Goal: Find specific page/section: Find specific page/section

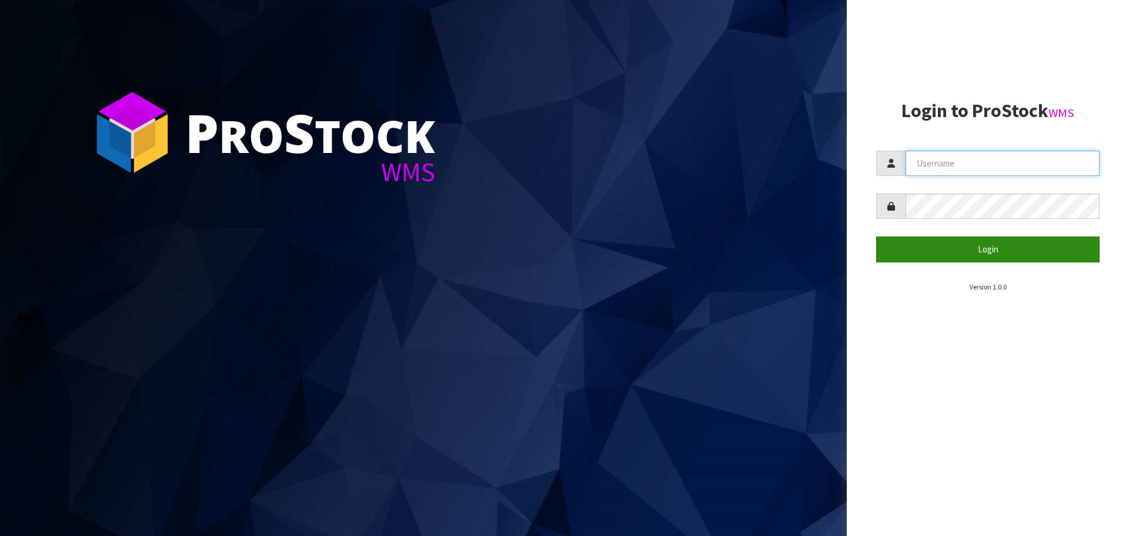
type input "THECLUTCHHUB"
click at [893, 251] on button "Login" at bounding box center [987, 248] width 223 height 25
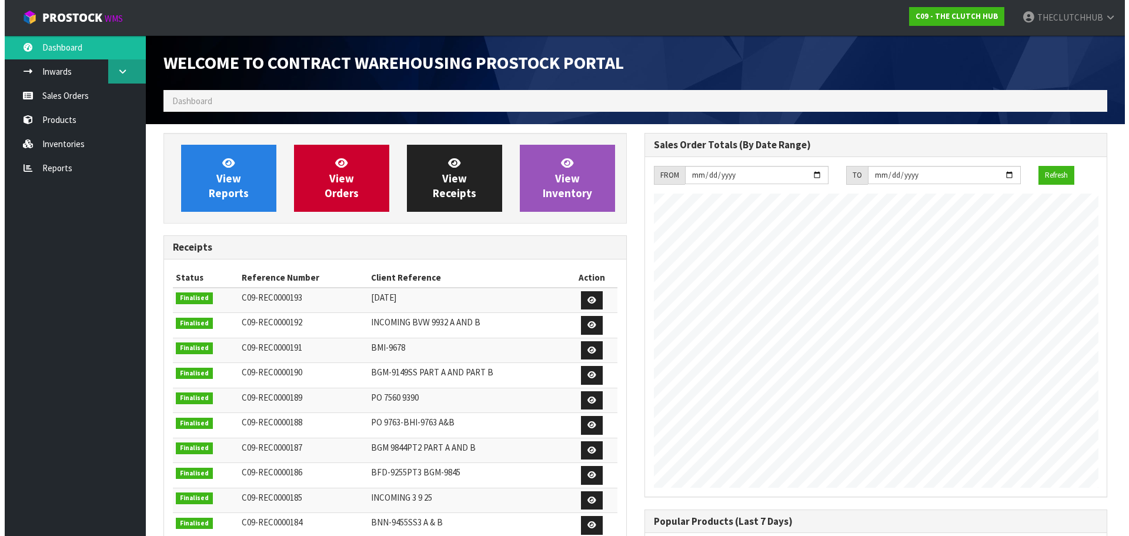
scroll to position [596, 481]
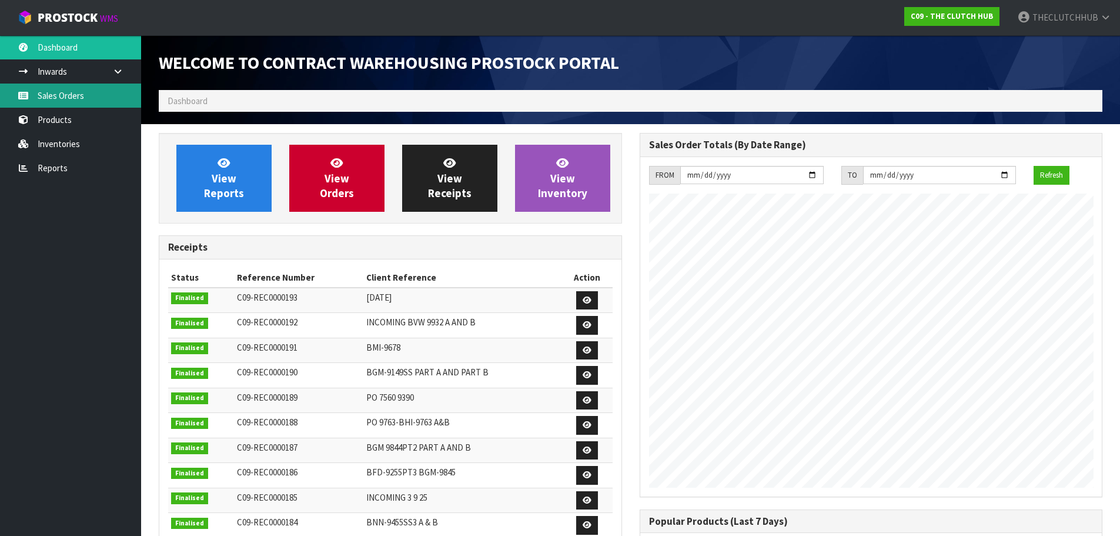
click at [62, 98] on link "Sales Orders" at bounding box center [70, 96] width 141 height 24
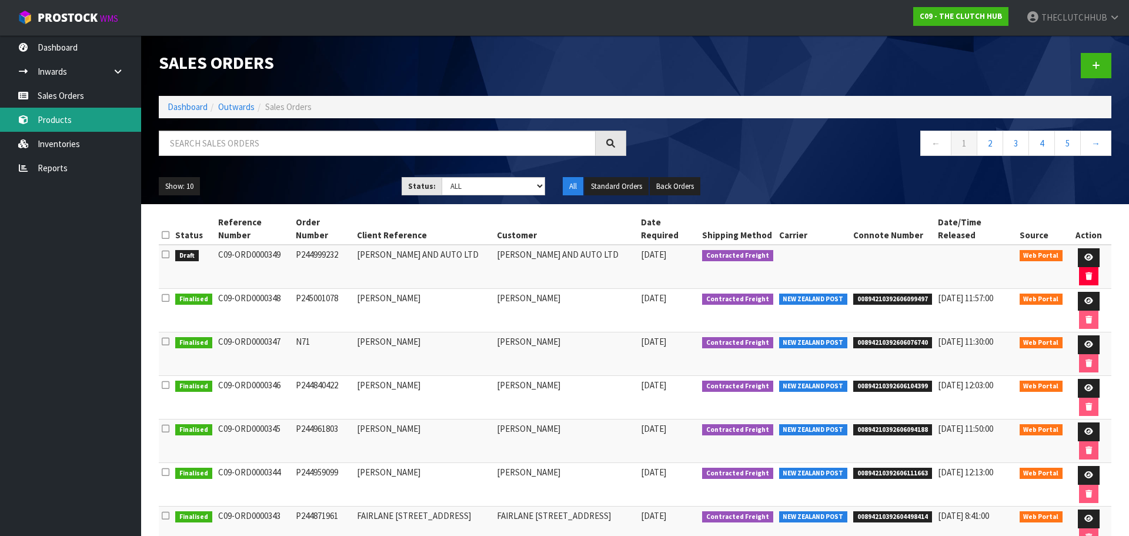
click at [76, 116] on link "Products" at bounding box center [70, 120] width 141 height 24
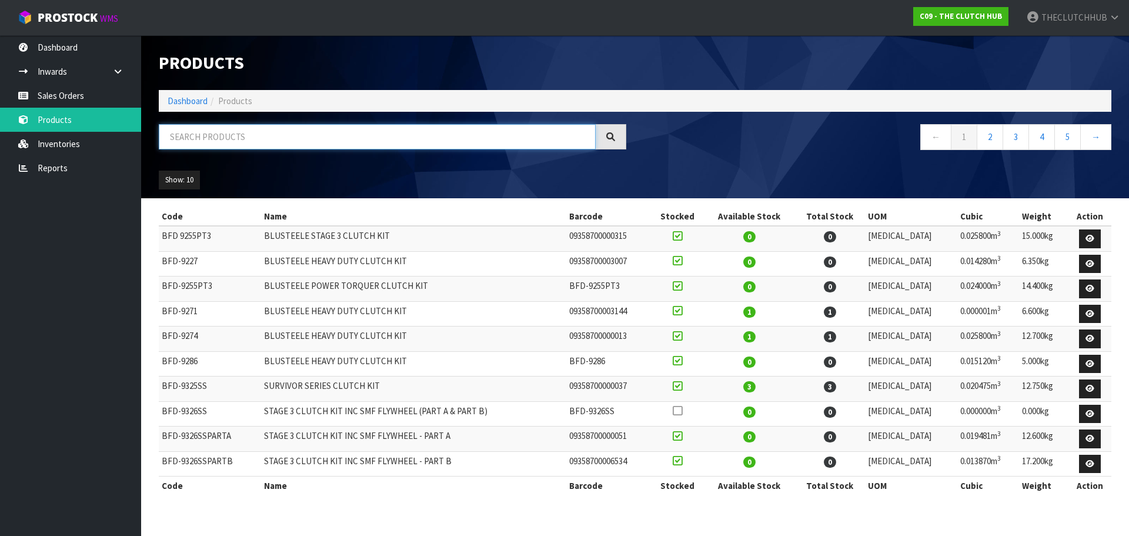
click at [181, 132] on input "text" at bounding box center [377, 136] width 437 height 25
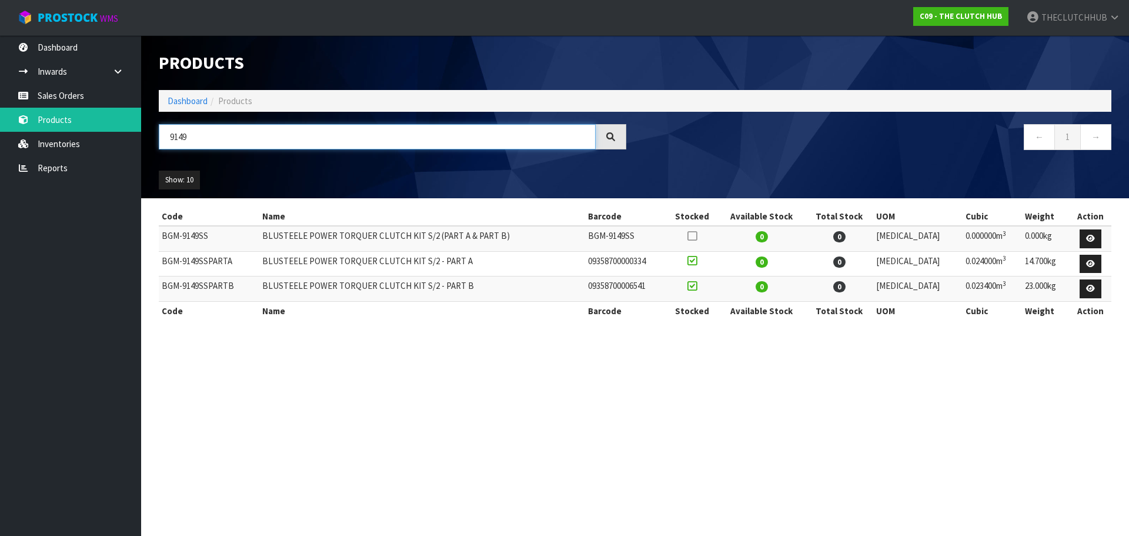
type input "9149"
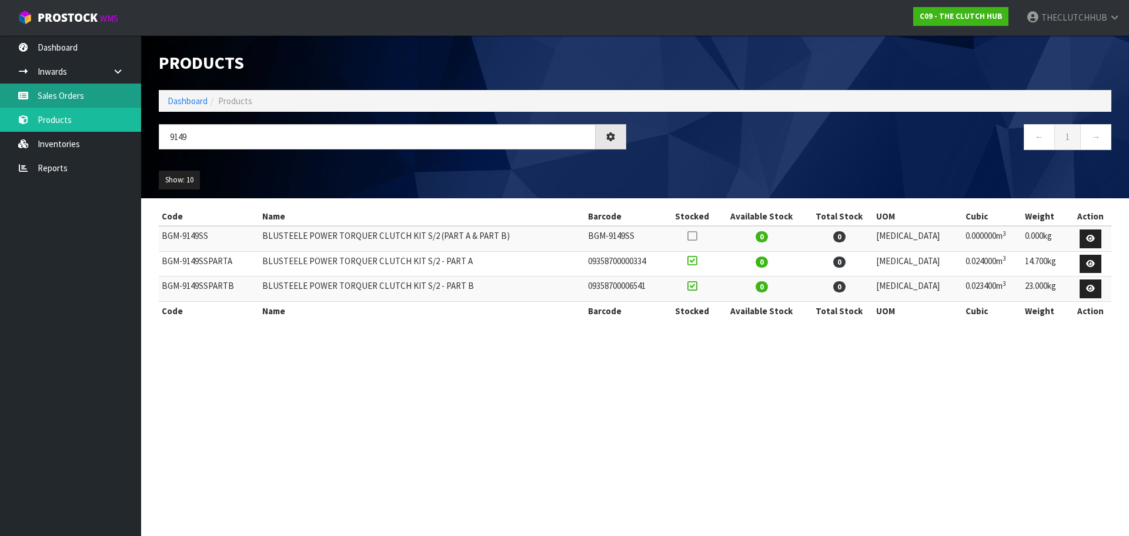
click at [80, 96] on link "Sales Orders" at bounding box center [70, 96] width 141 height 24
